Goal: Transaction & Acquisition: Purchase product/service

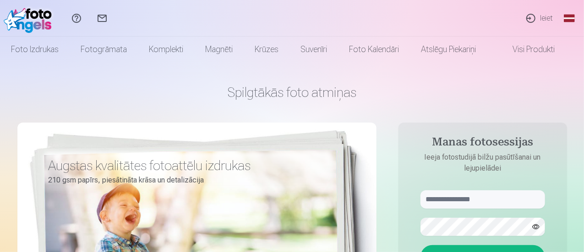
click at [550, 19] on link "Ieiet" at bounding box center [539, 18] width 42 height 37
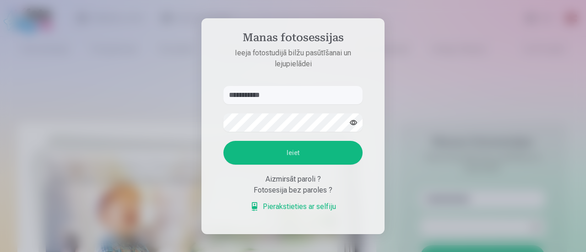
type input "**********"
click at [305, 152] on button "Ieiet" at bounding box center [292, 153] width 139 height 24
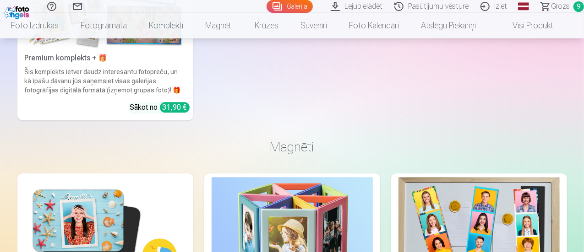
scroll to position [4440, 0]
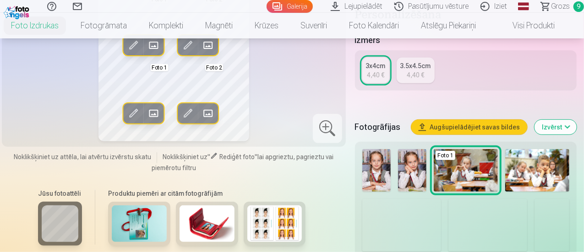
scroll to position [229, 0]
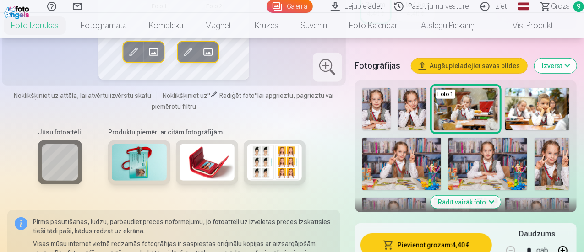
click at [449, 196] on button "Rādīt vairāk foto" at bounding box center [465, 202] width 70 height 13
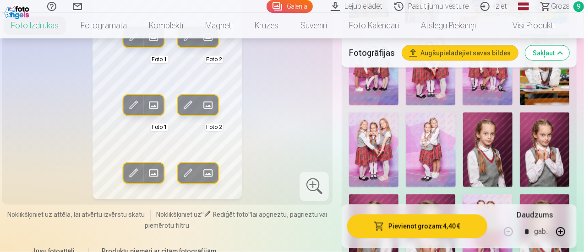
scroll to position [870, 0]
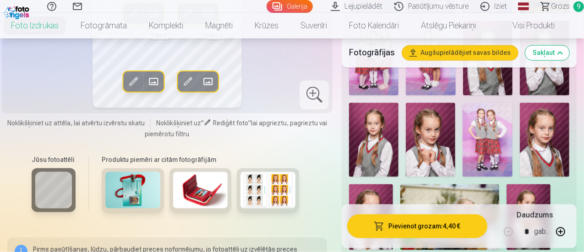
click at [455, 120] on img at bounding box center [430, 140] width 49 height 74
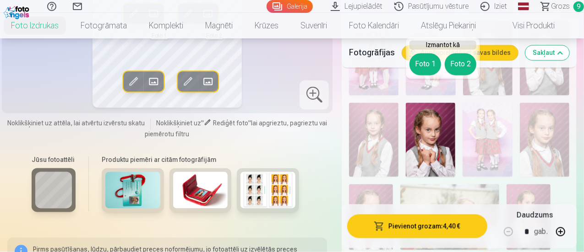
click at [429, 68] on button "Foto 1" at bounding box center [425, 65] width 32 height 22
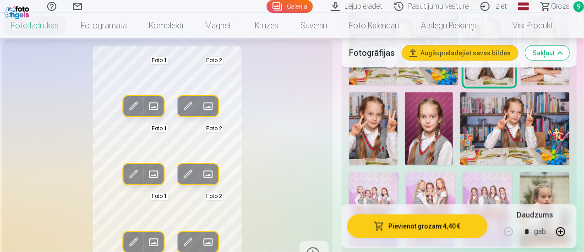
scroll to position [595, 0]
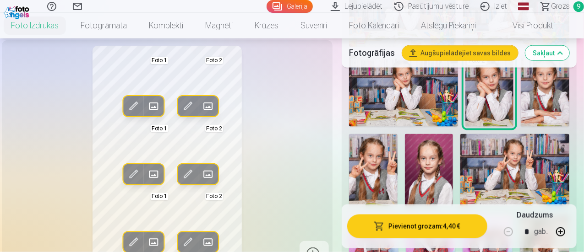
click at [448, 173] on img at bounding box center [429, 170] width 49 height 72
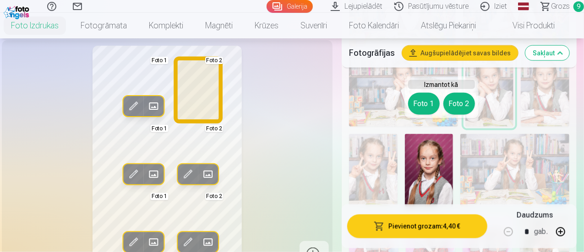
click at [453, 109] on button "Foto 2" at bounding box center [459, 104] width 32 height 22
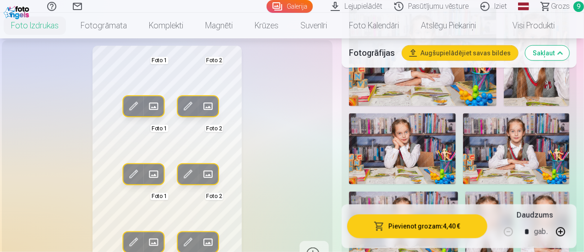
scroll to position [549, 0]
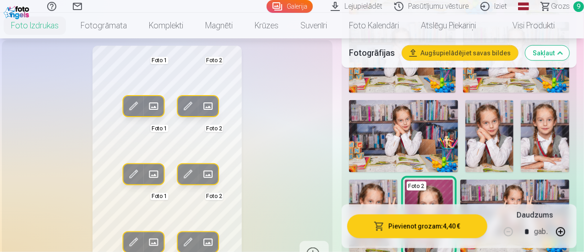
click at [546, 125] on img at bounding box center [544, 136] width 49 height 72
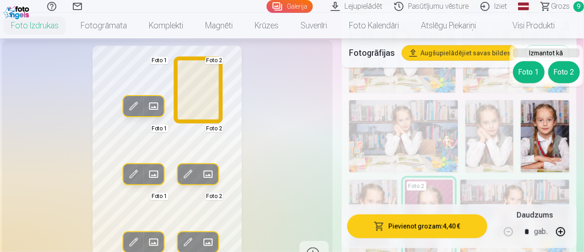
click at [557, 73] on button "Foto 2" at bounding box center [564, 72] width 32 height 22
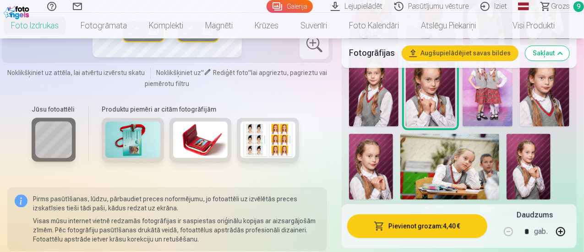
scroll to position [961, 0]
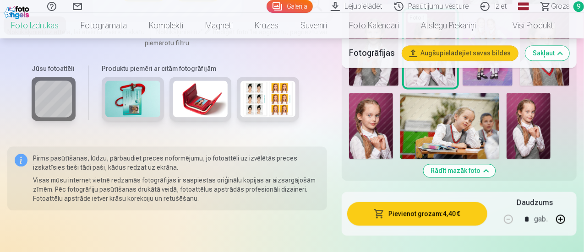
click at [392, 116] on img at bounding box center [371, 126] width 44 height 66
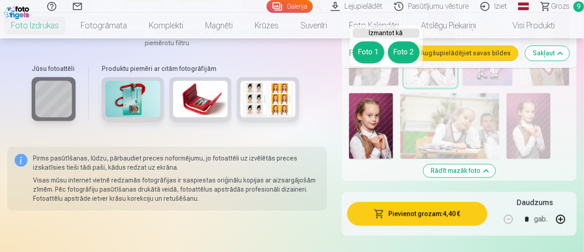
click at [374, 50] on button "Foto 1" at bounding box center [368, 52] width 32 height 22
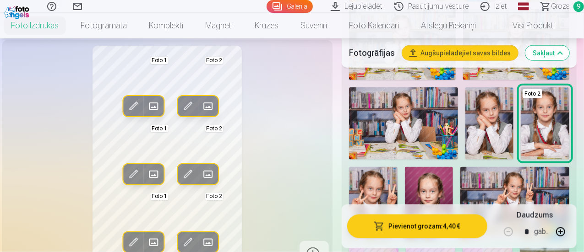
scroll to position [595, 0]
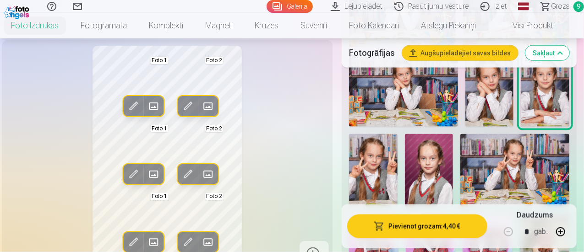
click at [437, 159] on img at bounding box center [429, 170] width 49 height 72
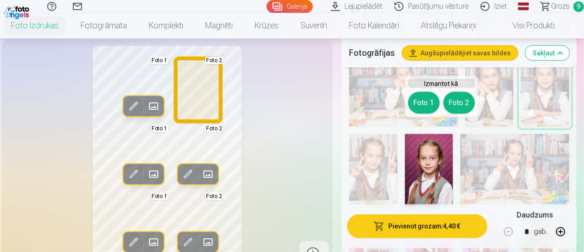
click at [464, 103] on button "Foto 2" at bounding box center [459, 103] width 32 height 22
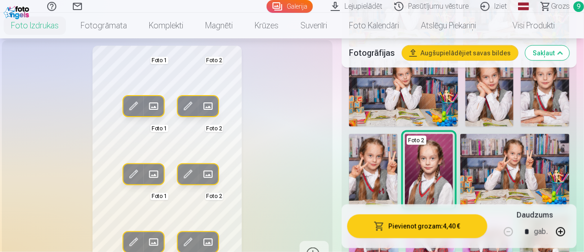
click at [250, 126] on div "Rediģēt foto Aizstāt Foto 1 Rediģēt foto Aizstāt Foto 2 Rediģēt foto Aizstāt Fo…" at bounding box center [167, 157] width 320 height 223
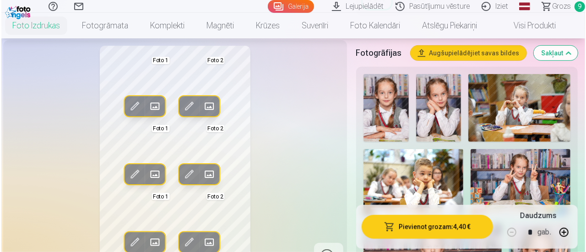
scroll to position [275, 0]
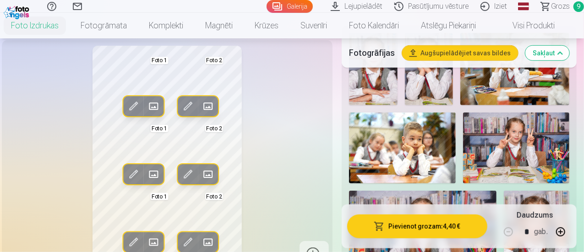
click at [435, 222] on button "Pievienot grozam : 4,40 €" at bounding box center [417, 227] width 140 height 24
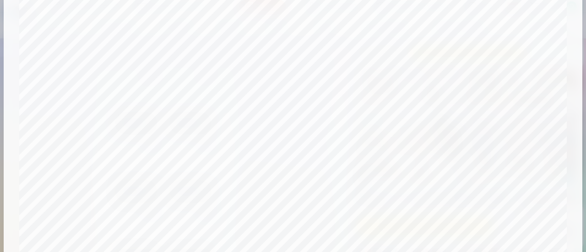
scroll to position [125, 0]
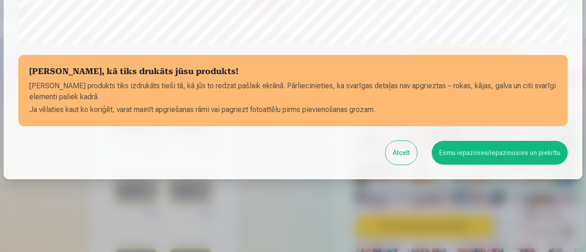
click at [476, 153] on button "Esmu iepazinies/iepazinusies un piekrītu" at bounding box center [500, 153] width 136 height 24
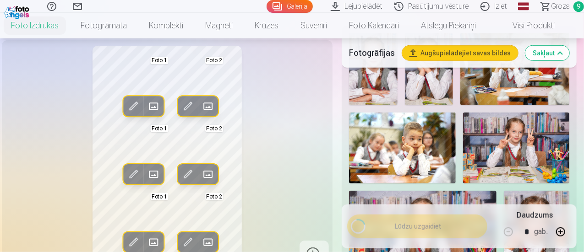
scroll to position [398, 0]
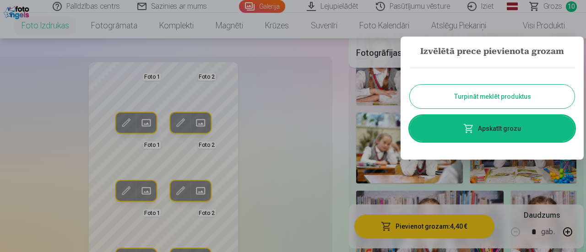
click at [478, 96] on button "Turpināt meklēt produktus" at bounding box center [492, 97] width 165 height 24
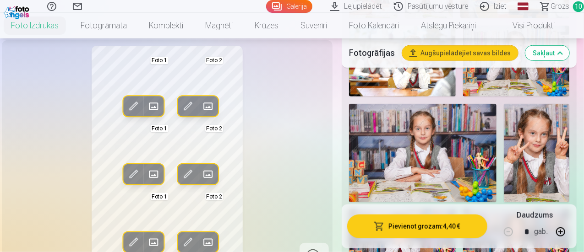
scroll to position [458, 0]
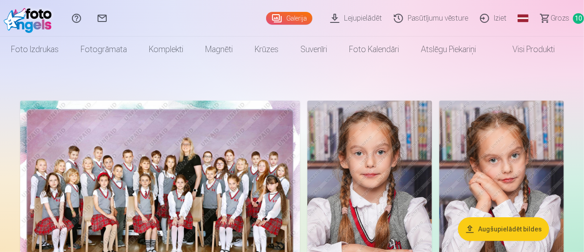
click at [550, 14] on span "Grozs" at bounding box center [559, 18] width 19 height 11
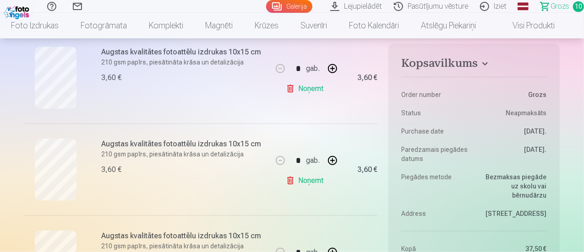
scroll to position [412, 0]
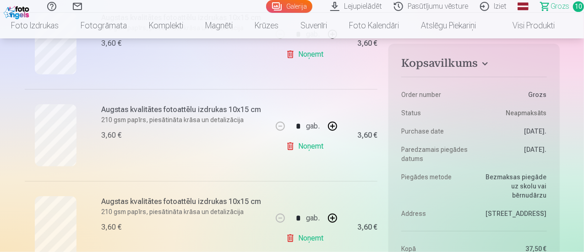
click at [299, 145] on link "Noņemt" at bounding box center [307, 146] width 42 height 18
click at [305, 146] on link "Noņemt" at bounding box center [307, 146] width 42 height 18
click at [293, 146] on link "Noņemt" at bounding box center [307, 146] width 42 height 18
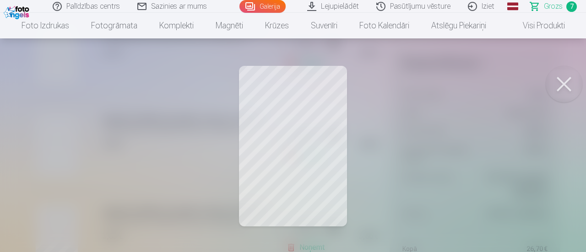
click at [564, 88] on button at bounding box center [564, 84] width 37 height 37
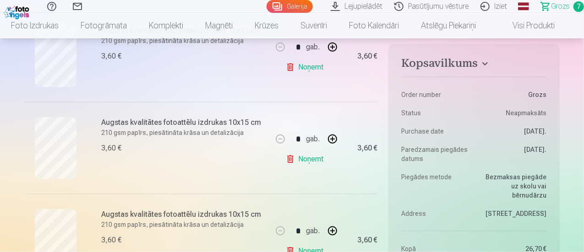
scroll to position [504, 0]
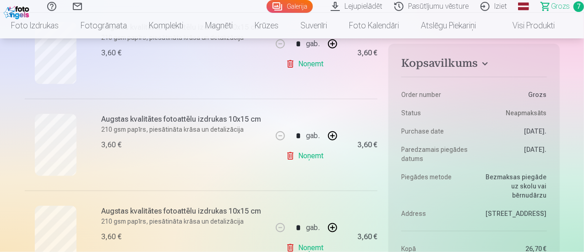
click at [309, 154] on link "Noņemt" at bounding box center [307, 156] width 42 height 18
click at [306, 158] on link "Noņemt" at bounding box center [307, 156] width 42 height 18
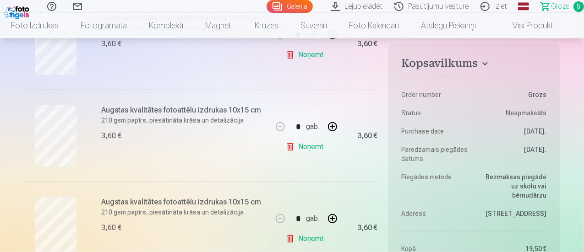
scroll to position [275, 0]
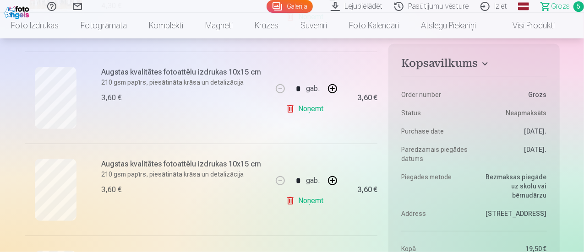
click at [307, 203] on link "Noņemt" at bounding box center [307, 201] width 42 height 18
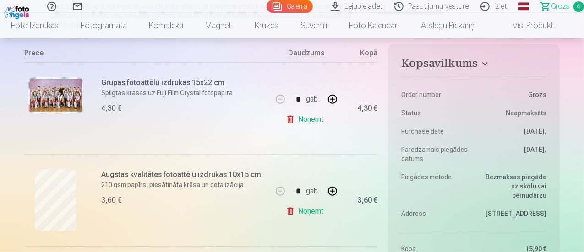
scroll to position [229, 0]
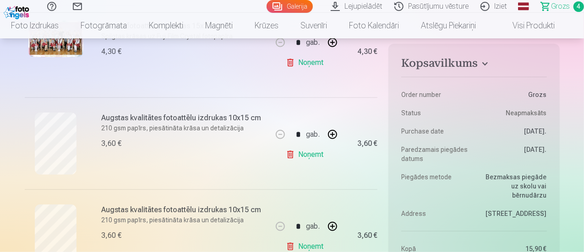
click at [309, 157] on link "Noņemt" at bounding box center [307, 155] width 42 height 18
click at [297, 159] on link "Noņemt" at bounding box center [307, 155] width 42 height 18
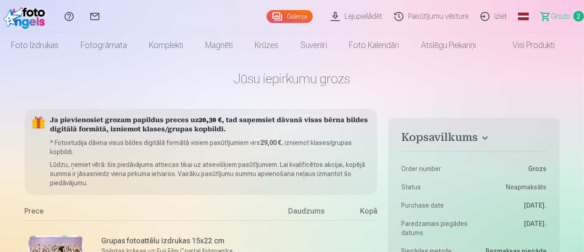
scroll to position [0, 0]
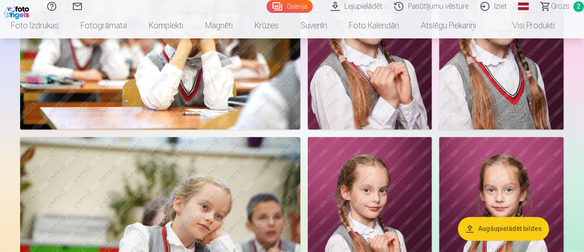
scroll to position [2426, 0]
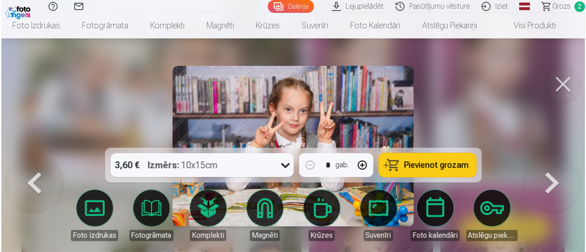
scroll to position [2434, 0]
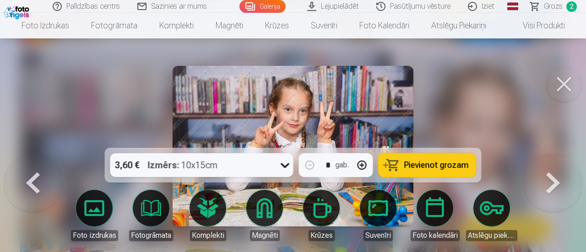
click at [450, 161] on span "Pievienot grozam" at bounding box center [436, 165] width 65 height 8
click at [565, 91] on button at bounding box center [564, 84] width 37 height 37
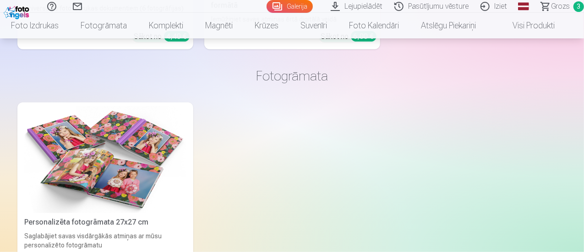
scroll to position [3662, 0]
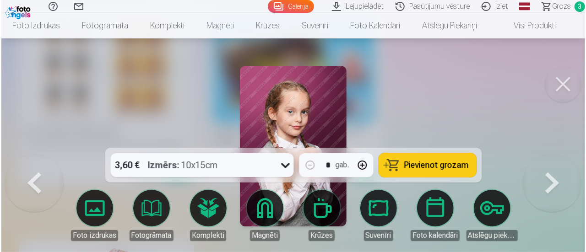
scroll to position [3676, 0]
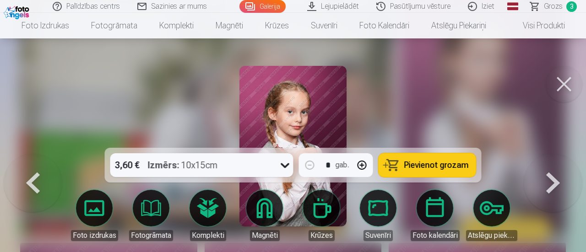
click at [459, 169] on span "Pievienot grozam" at bounding box center [436, 165] width 65 height 8
click at [560, 88] on button at bounding box center [564, 84] width 37 height 37
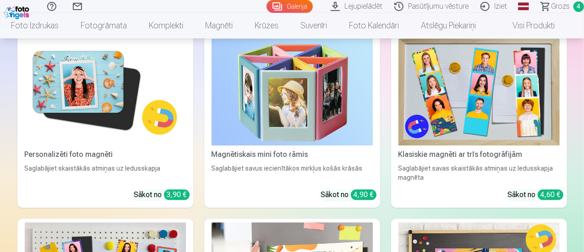
scroll to position [4440, 0]
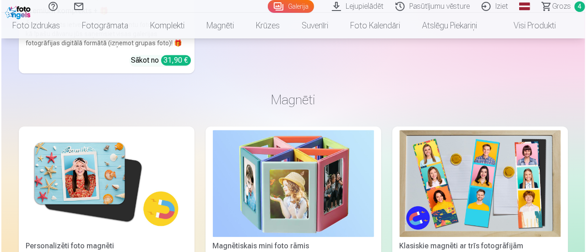
scroll to position [4456, 0]
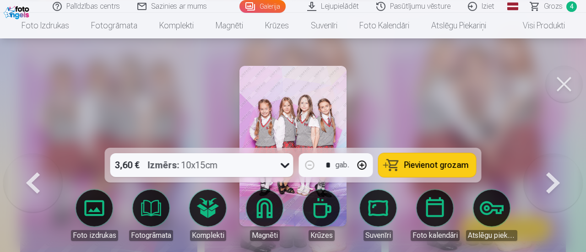
click at [429, 157] on button "Pievienot grozam" at bounding box center [428, 165] width 98 height 24
click at [558, 84] on button at bounding box center [564, 84] width 37 height 37
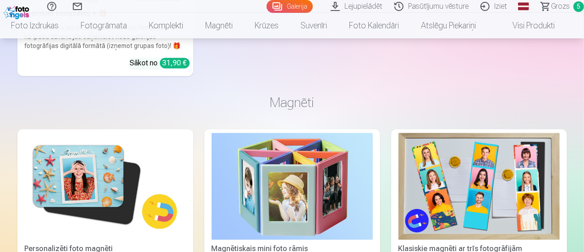
scroll to position [4395, 0]
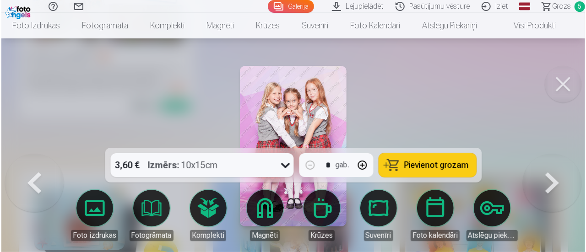
scroll to position [4410, 0]
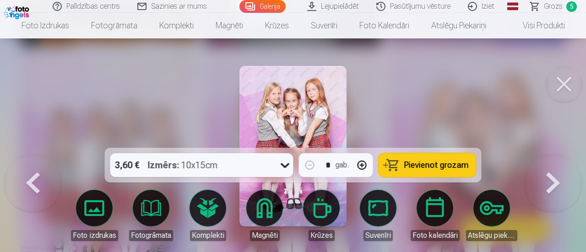
click at [431, 158] on button "Pievienot grozam" at bounding box center [428, 165] width 98 height 24
click at [568, 93] on button at bounding box center [564, 84] width 37 height 37
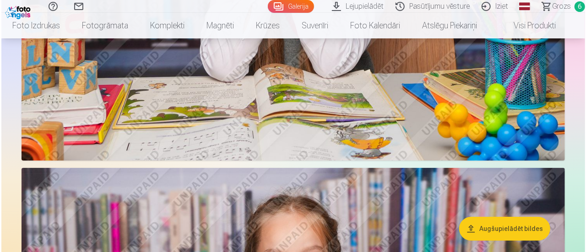
scroll to position [1465, 0]
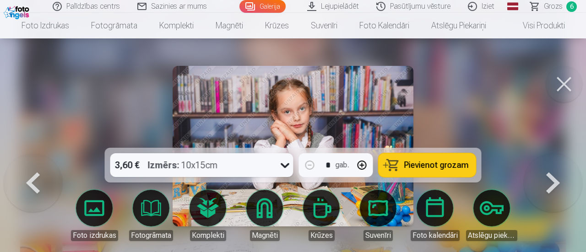
click at [431, 169] on span "Pievienot grozam" at bounding box center [436, 165] width 65 height 8
click at [551, 10] on span "Grozs" at bounding box center [553, 6] width 19 height 11
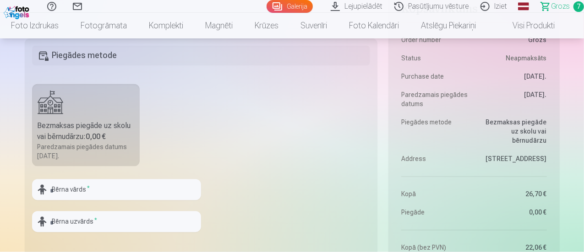
scroll to position [870, 0]
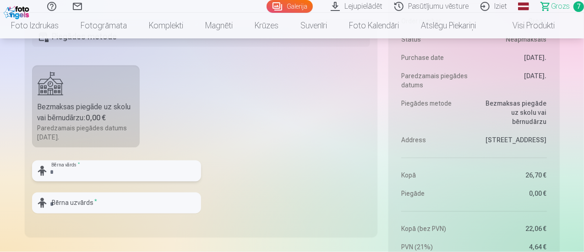
click at [111, 167] on input "text" at bounding box center [116, 171] width 169 height 21
type input "*****"
click at [80, 204] on input "text" at bounding box center [116, 203] width 169 height 21
click at [56, 203] on input "*******" at bounding box center [116, 203] width 169 height 21
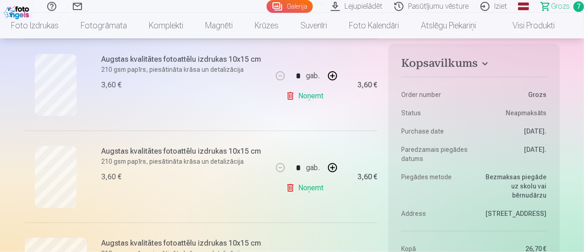
scroll to position [549, 0]
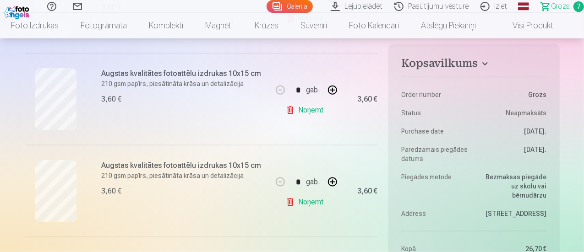
type input "*******"
click at [313, 112] on link "Noņemt" at bounding box center [307, 110] width 42 height 18
click at [310, 112] on link "Noņemt" at bounding box center [307, 110] width 42 height 18
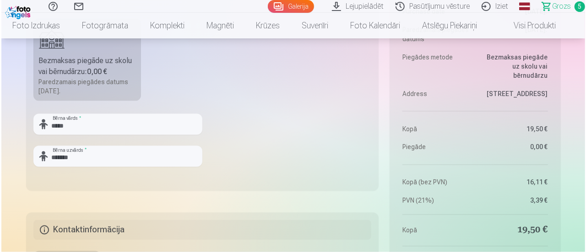
scroll to position [870, 0]
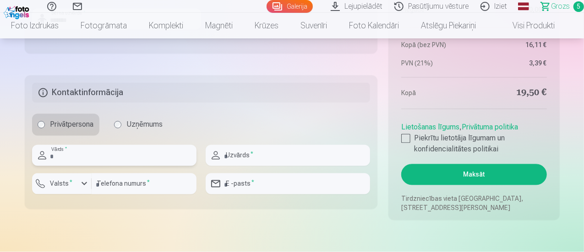
click at [103, 161] on input "text" at bounding box center [114, 155] width 164 height 21
type input "*****"
click at [243, 159] on input "text" at bounding box center [288, 155] width 164 height 21
type input "*******"
click at [143, 180] on input "number" at bounding box center [144, 183] width 105 height 21
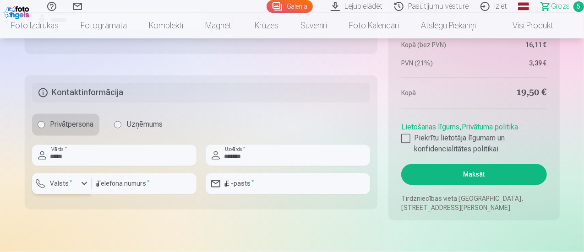
click at [79, 181] on div "button" at bounding box center [84, 184] width 11 height 11
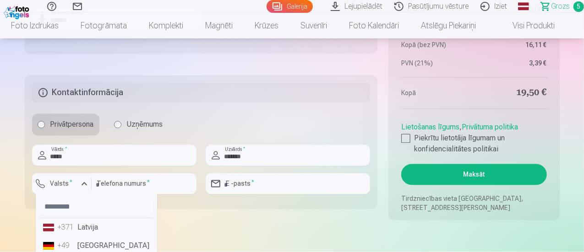
click at [95, 230] on li "+371 Latvija" at bounding box center [96, 228] width 114 height 18
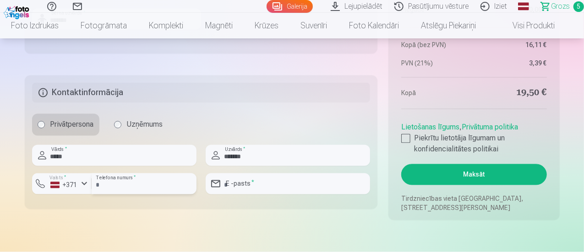
click at [114, 190] on input "number" at bounding box center [144, 183] width 105 height 21
type input "********"
click at [282, 179] on input "email" at bounding box center [288, 183] width 164 height 21
type input "**********"
click at [405, 135] on div at bounding box center [405, 138] width 9 height 9
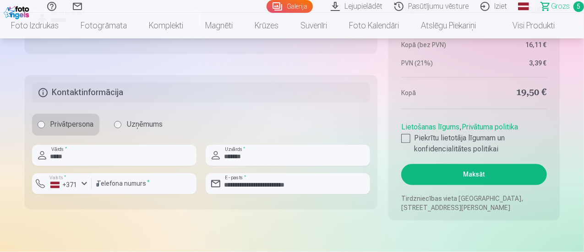
click at [467, 174] on button "Maksāt" at bounding box center [473, 174] width 145 height 21
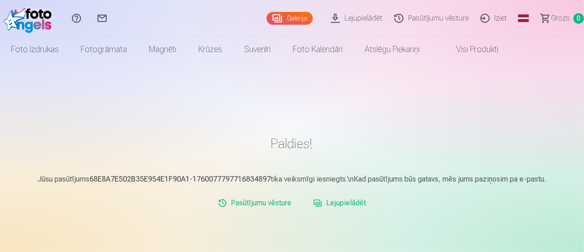
click at [270, 205] on link "Pasūtījumu vēsture" at bounding box center [254, 203] width 81 height 18
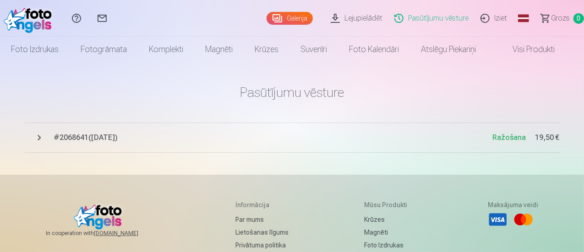
click at [40, 134] on button "# 2068641 ( 10.10.2025 ) Ražošana 19,50 €" at bounding box center [292, 138] width 535 height 30
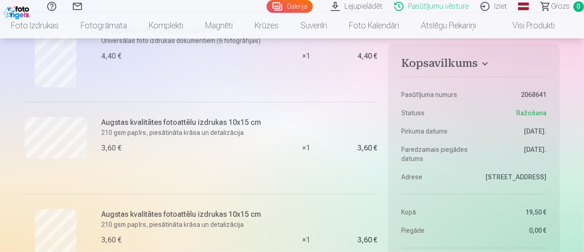
scroll to position [258, 0]
click at [439, 5] on link "Pasūtījumu vēsture" at bounding box center [433, 6] width 86 height 13
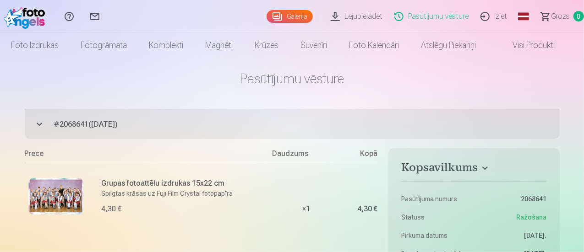
scroll to position [0, 0]
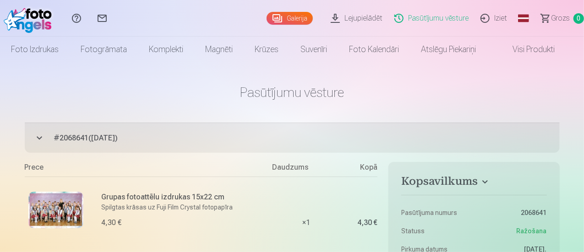
click at [412, 21] on link "Pasūtījumu vēsture" at bounding box center [433, 18] width 86 height 37
click at [39, 135] on button "# 2068641 ( 10.10.2025 ) Ražošana 19,50 €" at bounding box center [292, 138] width 535 height 30
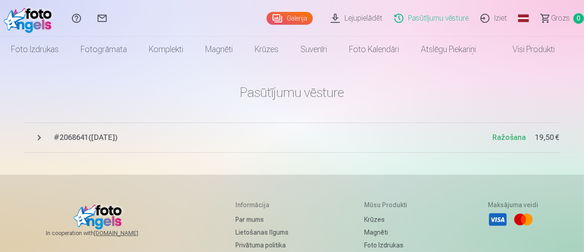
click at [39, 135] on button "# 2068641 ( 10.10.2025 ) Ražošana 19,50 €" at bounding box center [292, 138] width 535 height 30
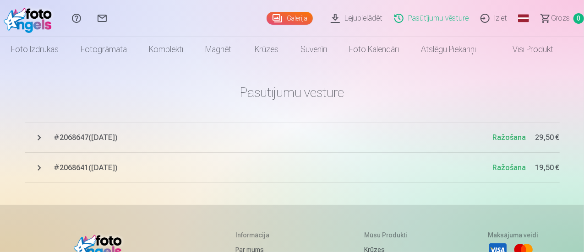
click at [417, 18] on link "Pasūtījumu vēsture" at bounding box center [433, 18] width 86 height 37
